Goal: Navigation & Orientation: Find specific page/section

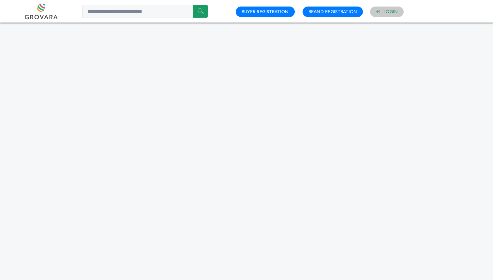
click at [388, 13] on link "Login" at bounding box center [391, 12] width 14 height 6
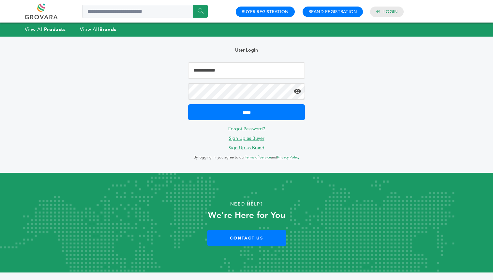
click at [263, 67] on input "Email Address" at bounding box center [246, 70] width 117 height 16
click at [208, 71] on input "Email Address" at bounding box center [246, 70] width 117 height 16
type input "**********"
click at [188, 104] on input "*****" at bounding box center [246, 112] width 117 height 16
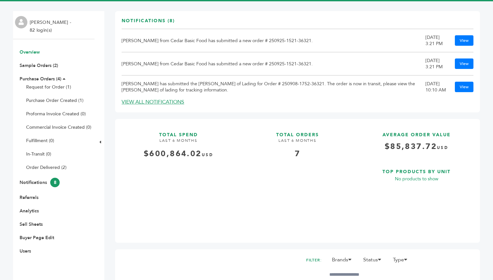
scroll to position [46, 0]
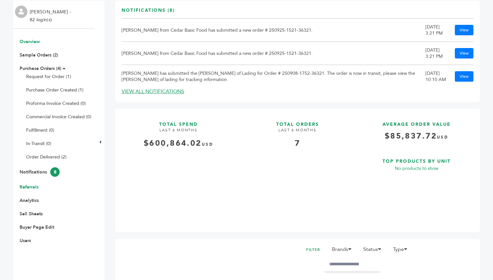
click at [32, 186] on link "Referrals" at bounding box center [29, 187] width 19 height 6
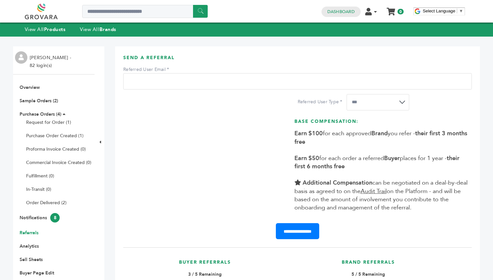
scroll to position [205, 0]
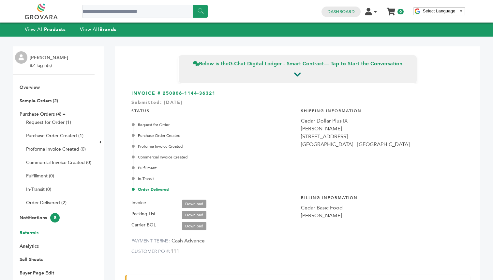
click at [30, 229] on link "Referrals" at bounding box center [29, 232] width 19 height 6
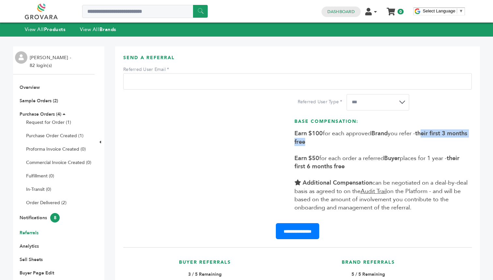
drag, startPoint x: 329, startPoint y: 144, endPoint x: 427, endPoint y: 131, distance: 98.7
click at [427, 131] on div "Base Compensation: Earn $100 for each approved Brand you refer - their first 3 …" at bounding box center [382, 164] width 175 height 93
click at [392, 142] on div "Base Compensation: Earn $100 for each approved Brand you refer - their first 3 …" at bounding box center [382, 164] width 175 height 93
drag, startPoint x: 359, startPoint y: 168, endPoint x: 447, endPoint y: 159, distance: 87.9
click at [447, 159] on div "Base Compensation: Earn $100 for each approved Brand you refer - their first 3 …" at bounding box center [382, 164] width 175 height 93
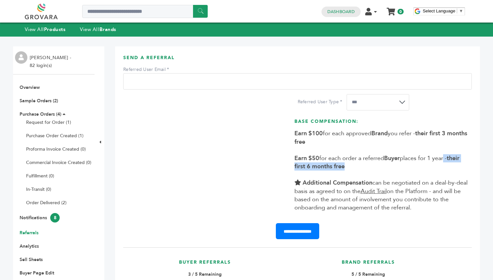
click at [371, 169] on div "Base Compensation: Earn $100 for each approved Brand you refer - their first 3 …" at bounding box center [382, 164] width 175 height 93
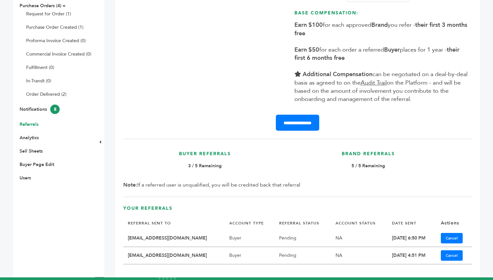
scroll to position [108, 0]
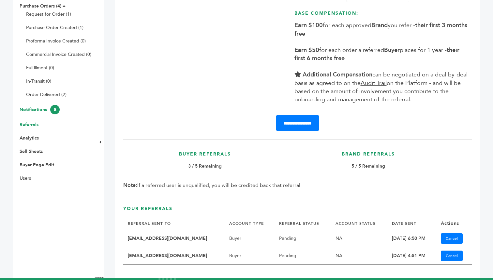
click at [38, 109] on link "Notifications 8" at bounding box center [40, 109] width 40 height 6
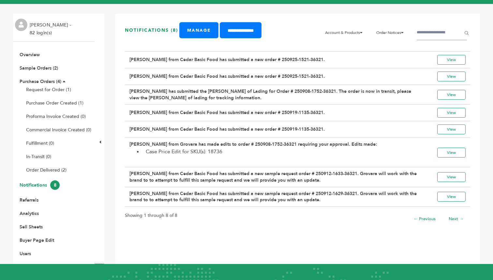
scroll to position [33, 0]
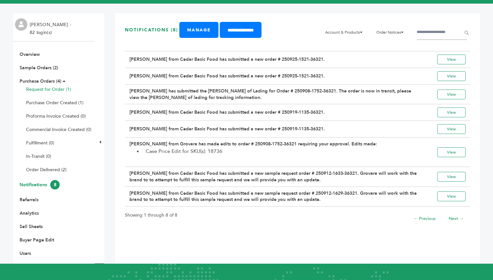
click at [50, 86] on link "Request for Order (1)" at bounding box center [48, 89] width 45 height 6
